Goal: Transaction & Acquisition: Purchase product/service

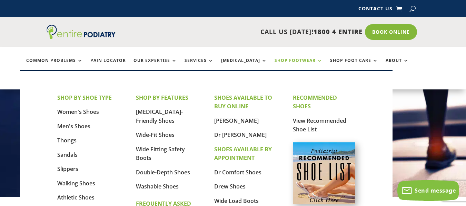
click at [304, 60] on link "Shop Footwear" at bounding box center [298, 65] width 48 height 15
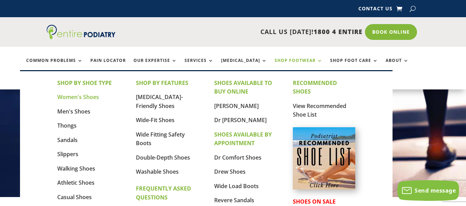
click at [92, 96] on link "Women's Shoes" at bounding box center [78, 97] width 42 height 8
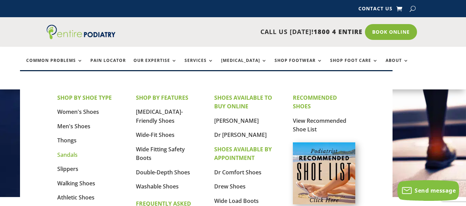
click at [68, 153] on link "Sandals" at bounding box center [67, 155] width 20 height 8
click at [157, 172] on link "Double-Depth Shoes" at bounding box center [163, 173] width 54 height 8
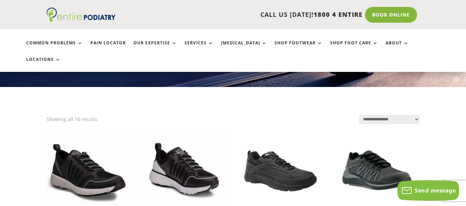
scroll to position [138, 0]
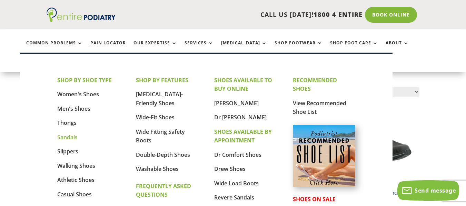
click at [69, 135] on link "Sandals" at bounding box center [67, 138] width 20 height 8
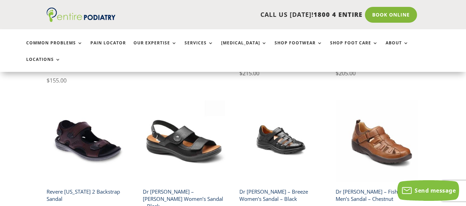
scroll to position [303, 0]
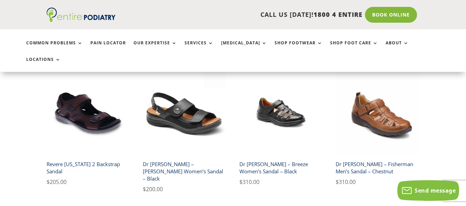
click at [165, 158] on h2 "Dr [PERSON_NAME] – [PERSON_NAME] Women’s Sandal – Black" at bounding box center [184, 171] width 82 height 27
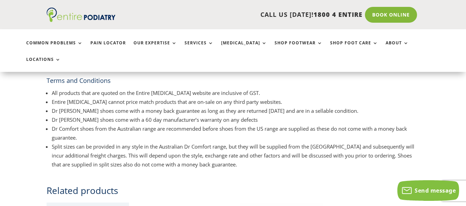
scroll to position [221, 0]
